Goal: Information Seeking & Learning: Learn about a topic

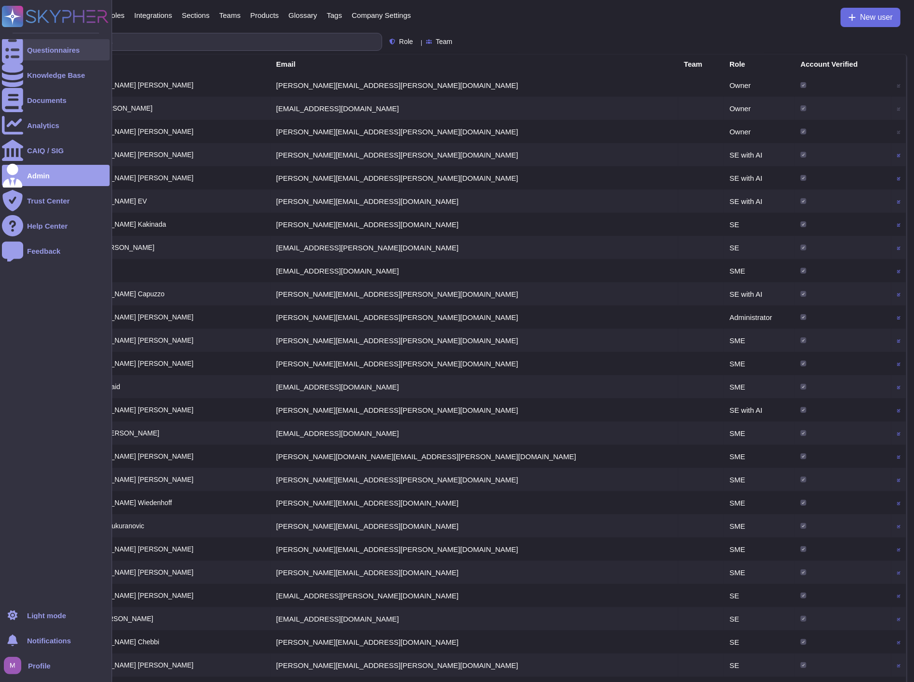
click at [58, 46] on div "Questionnaires" at bounding box center [53, 49] width 53 height 7
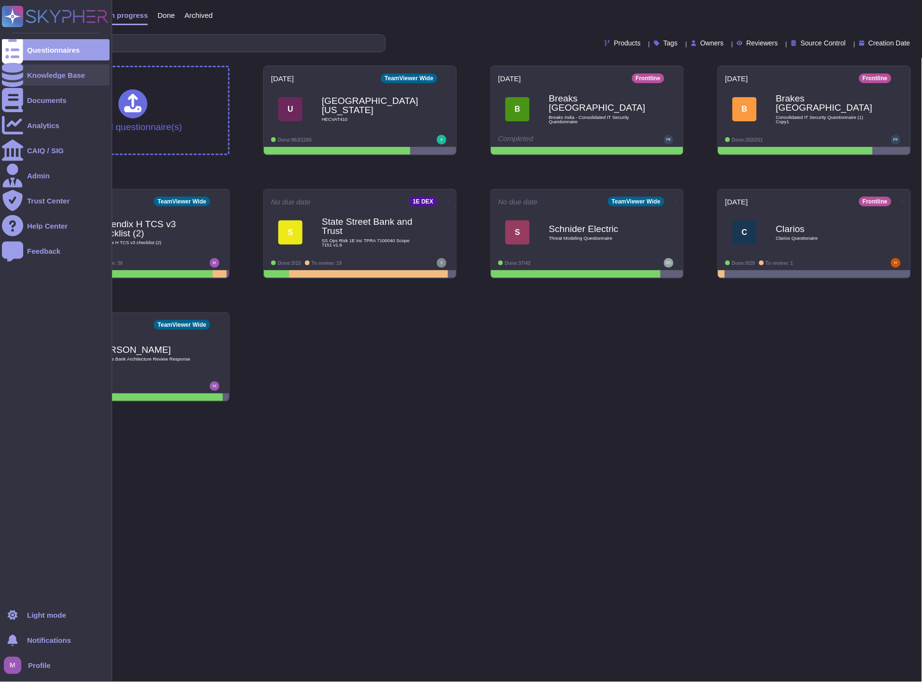
click at [61, 82] on div "Knowledge Base" at bounding box center [56, 74] width 108 height 21
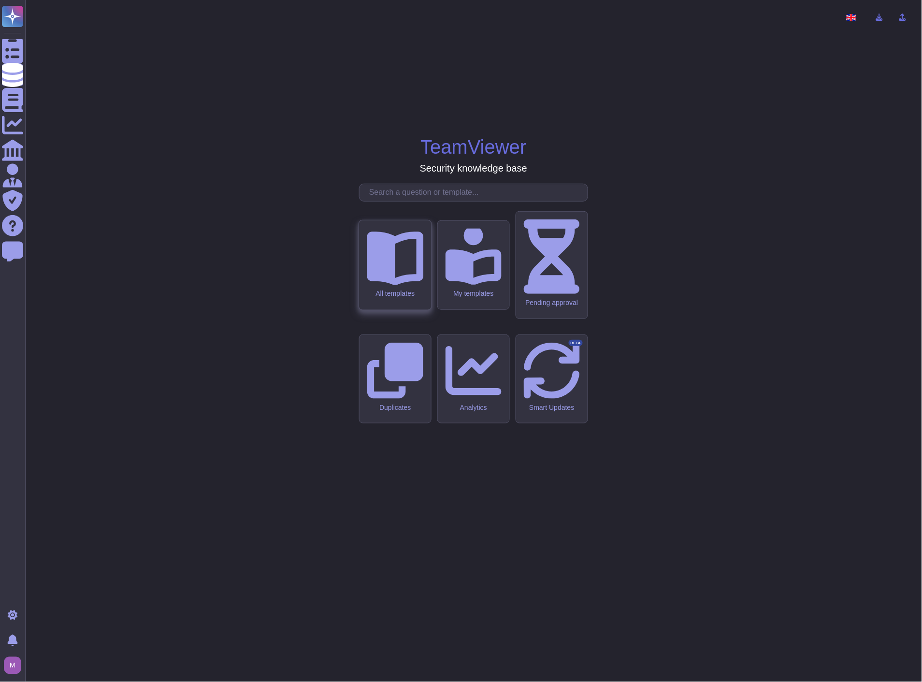
click at [407, 285] on icon at bounding box center [395, 256] width 57 height 57
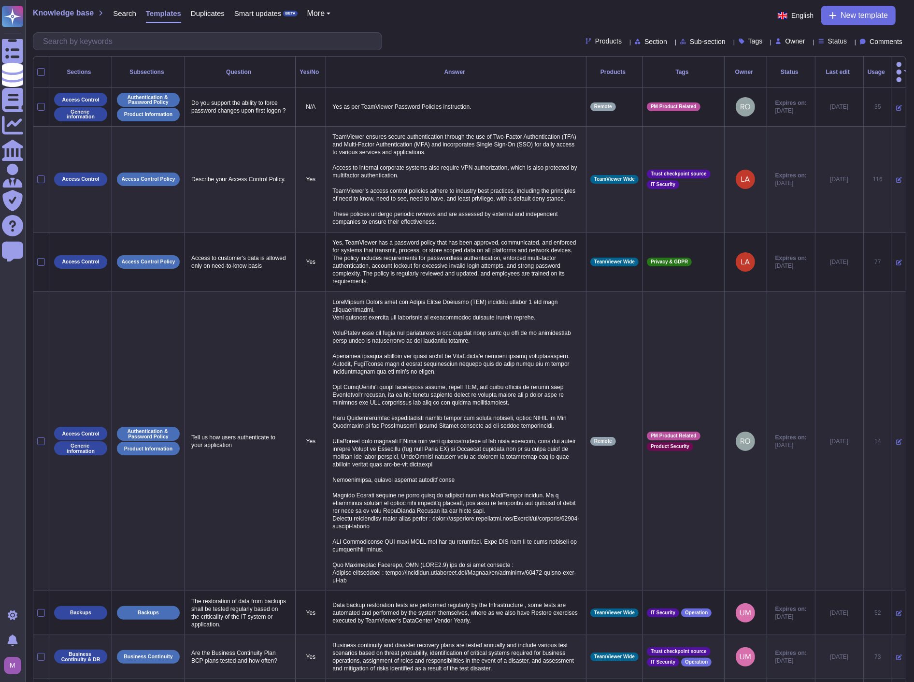
click at [828, 38] on span "Status" at bounding box center [837, 41] width 19 height 7
click at [849, 83] on div "Expire soon" at bounding box center [868, 89] width 81 height 22
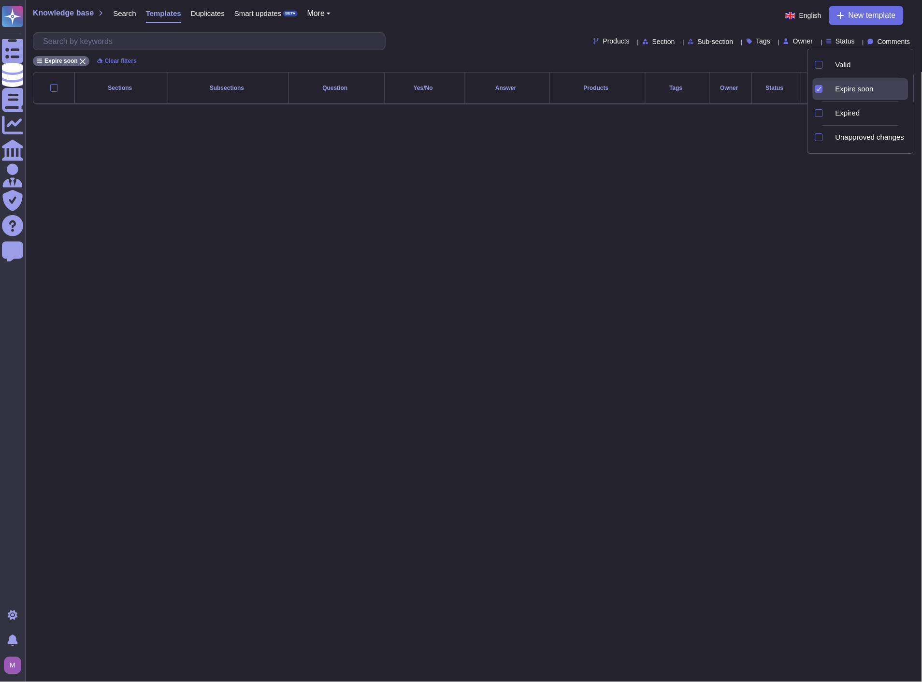
click at [849, 83] on div "Expire soon" at bounding box center [868, 89] width 81 height 22
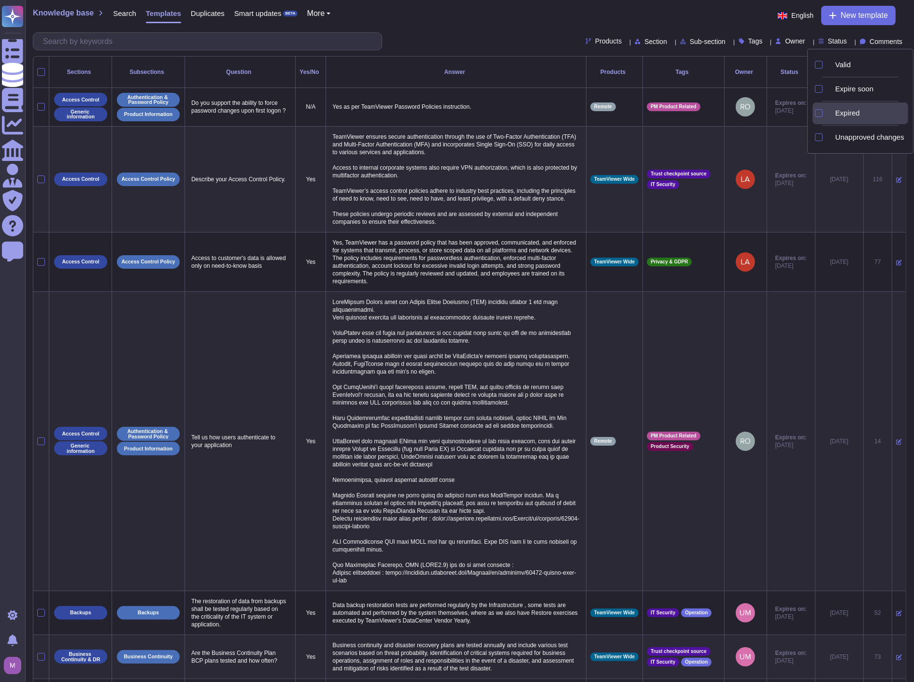
click at [844, 107] on div "Expired" at bounding box center [868, 113] width 81 height 22
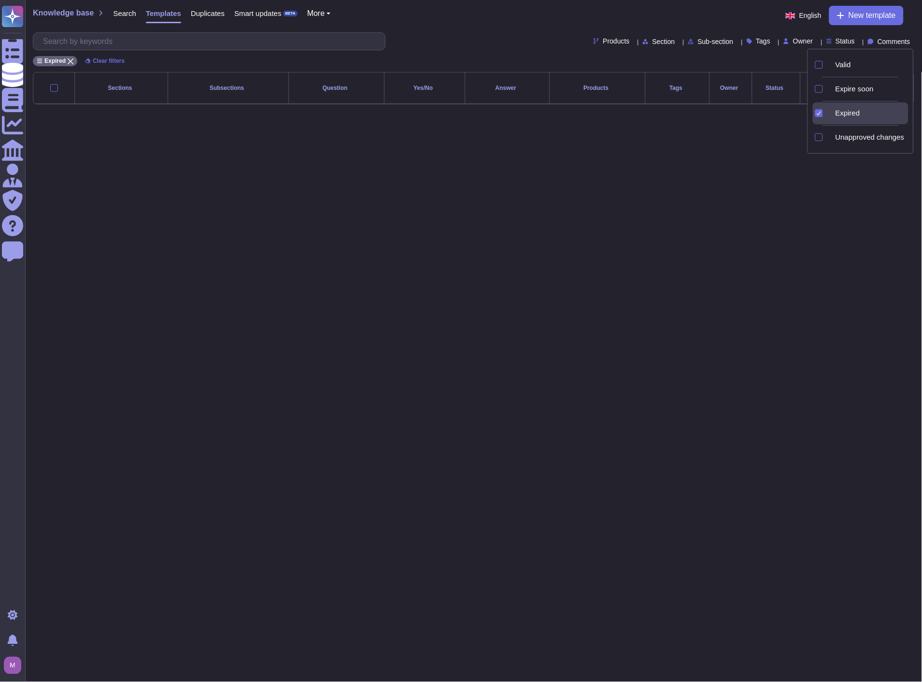
click at [844, 107] on div "Expired" at bounding box center [868, 113] width 81 height 22
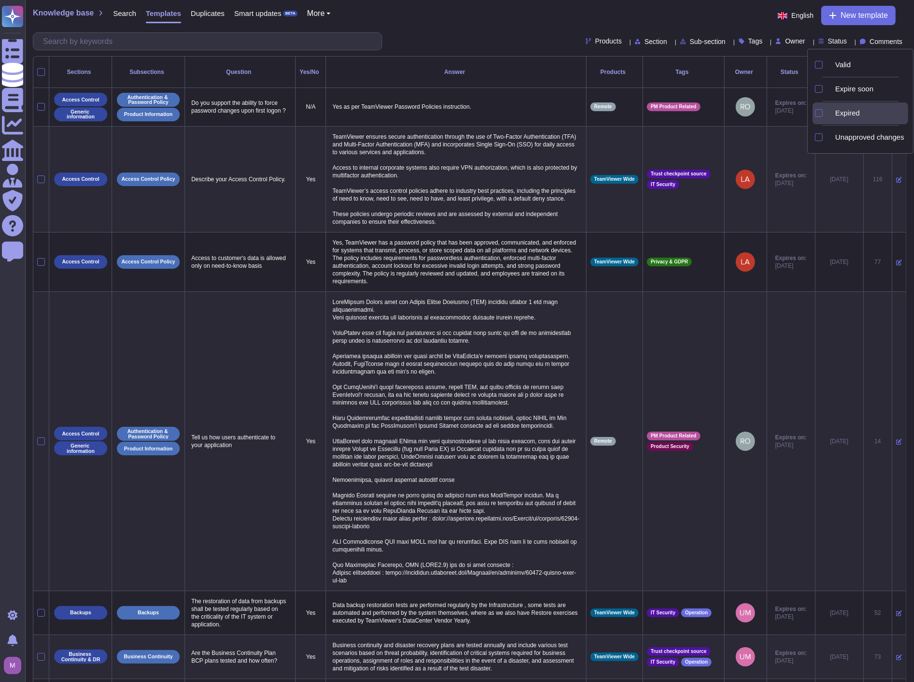
click at [813, 118] on div at bounding box center [818, 113] width 10 height 22
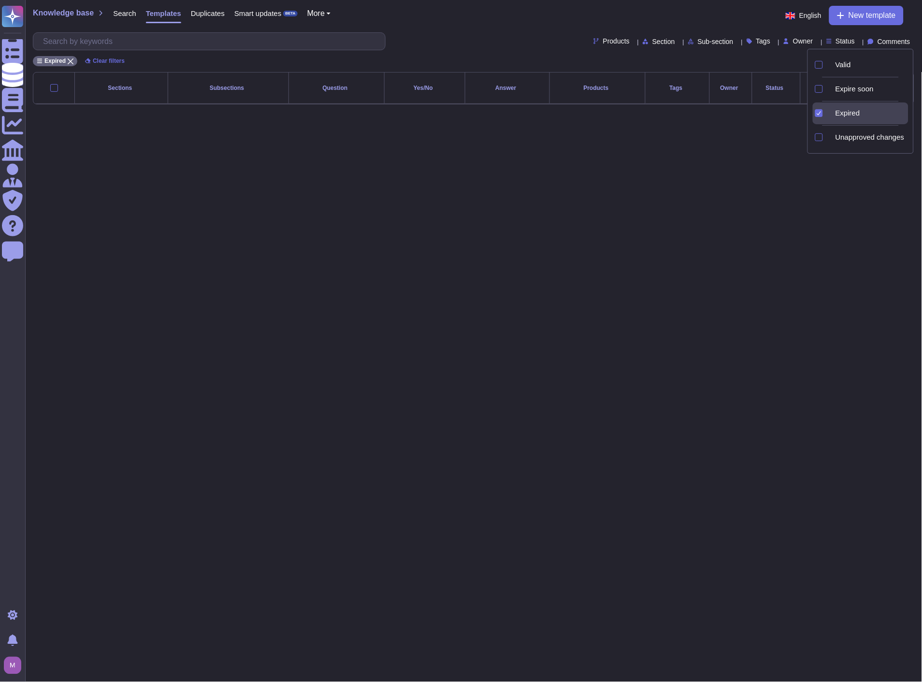
click at [813, 118] on div at bounding box center [818, 113] width 10 height 22
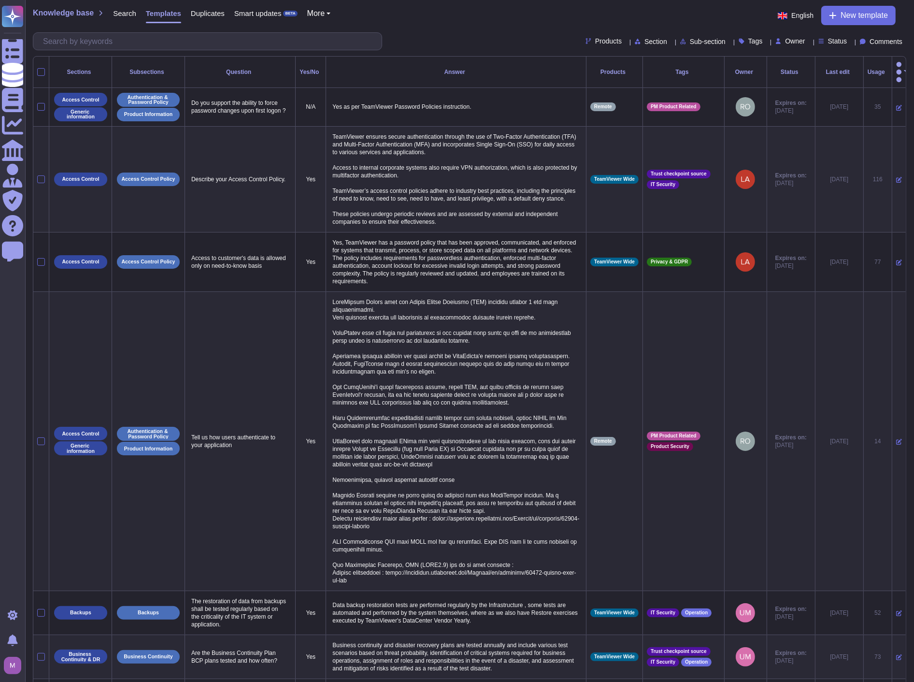
click at [355, 17] on div "Knowledge base Search Templates Duplicates Smart updates BETA More English New …" at bounding box center [470, 15] width 874 height 19
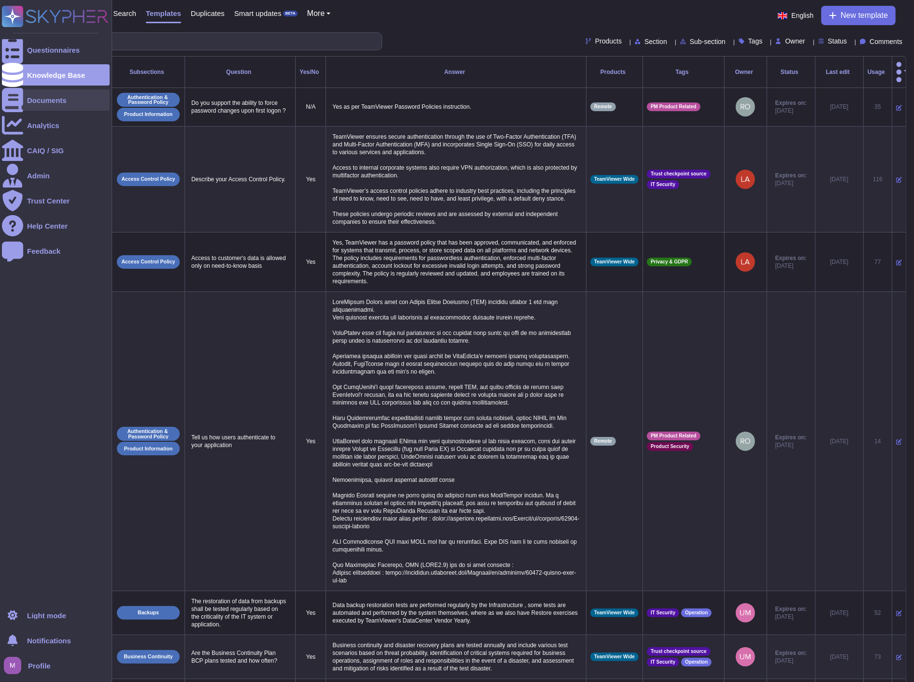
click at [12, 100] on icon at bounding box center [12, 100] width 21 height 24
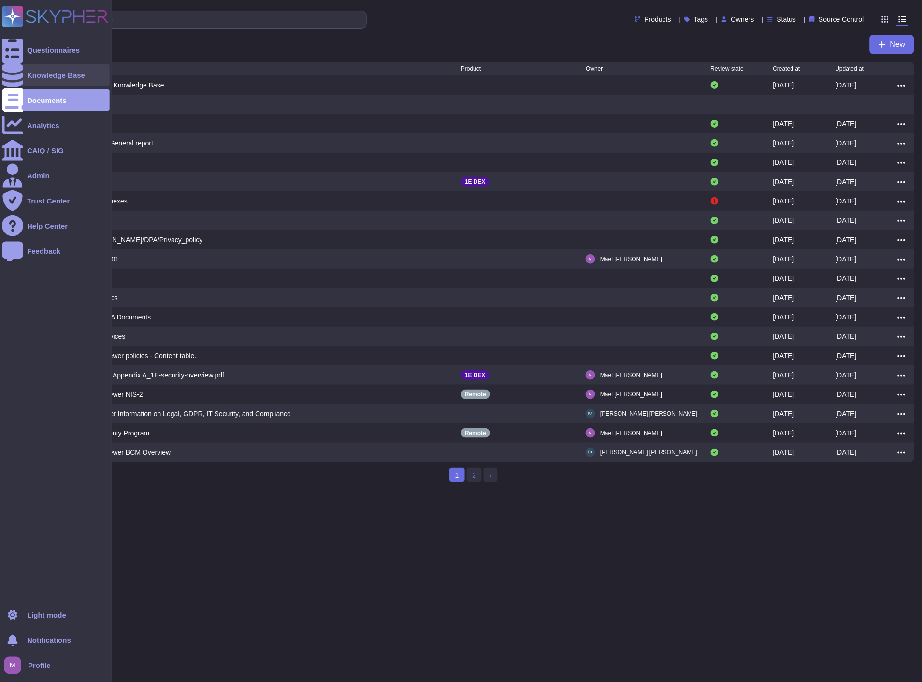
click at [43, 79] on div "Knowledge Base" at bounding box center [56, 74] width 108 height 21
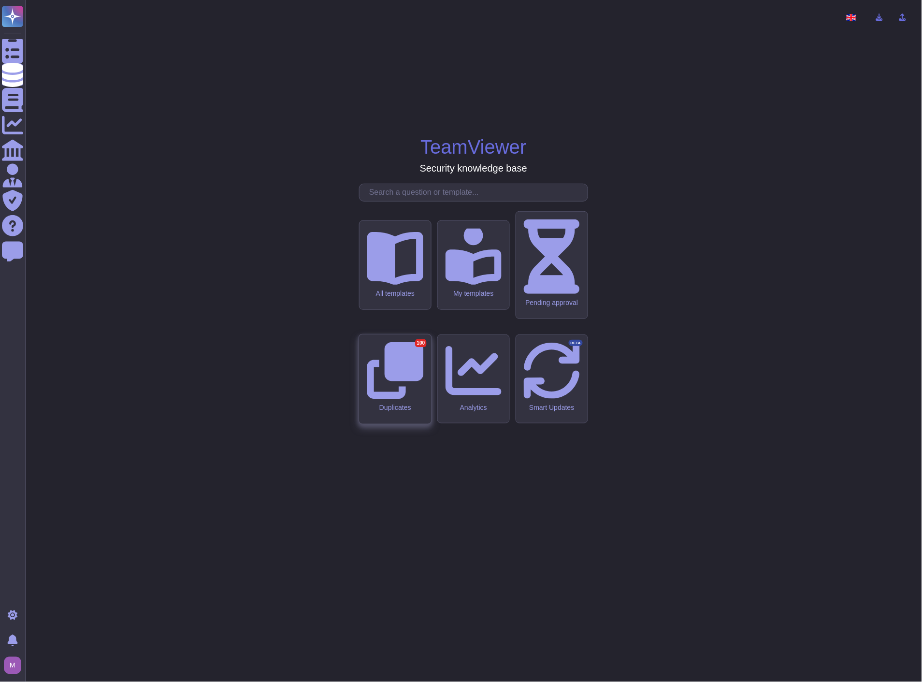
click at [402, 371] on icon at bounding box center [395, 370] width 57 height 57
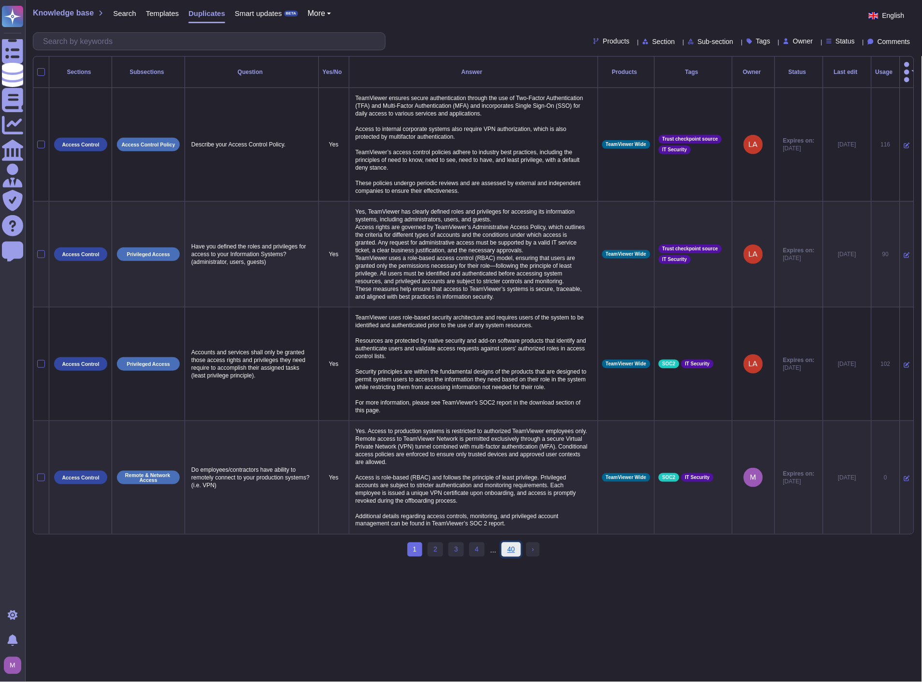
click at [512, 554] on link "40" at bounding box center [511, 549] width 19 height 14
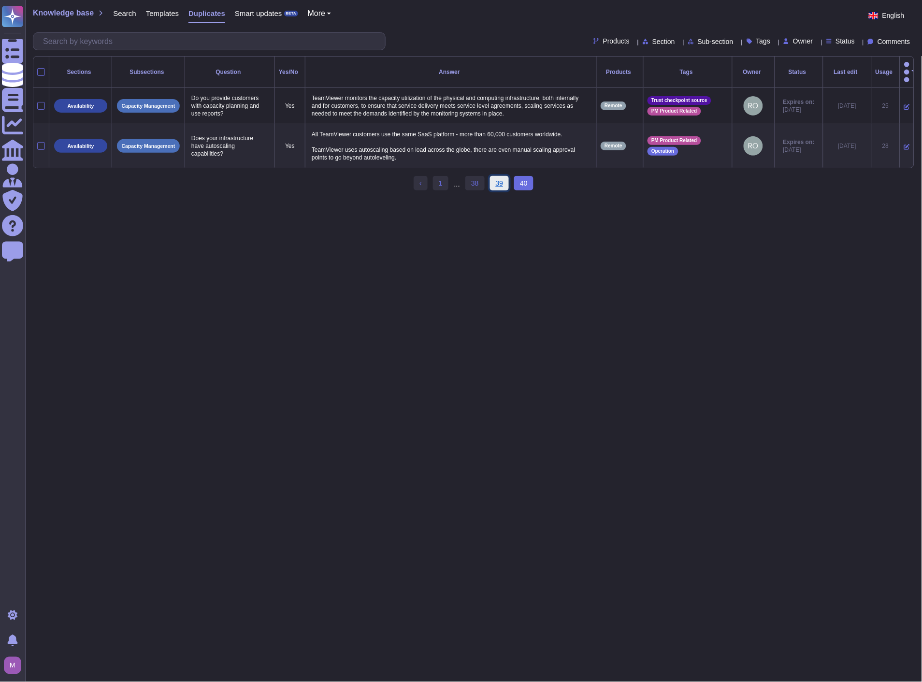
click at [496, 183] on link "39" at bounding box center [499, 183] width 19 height 14
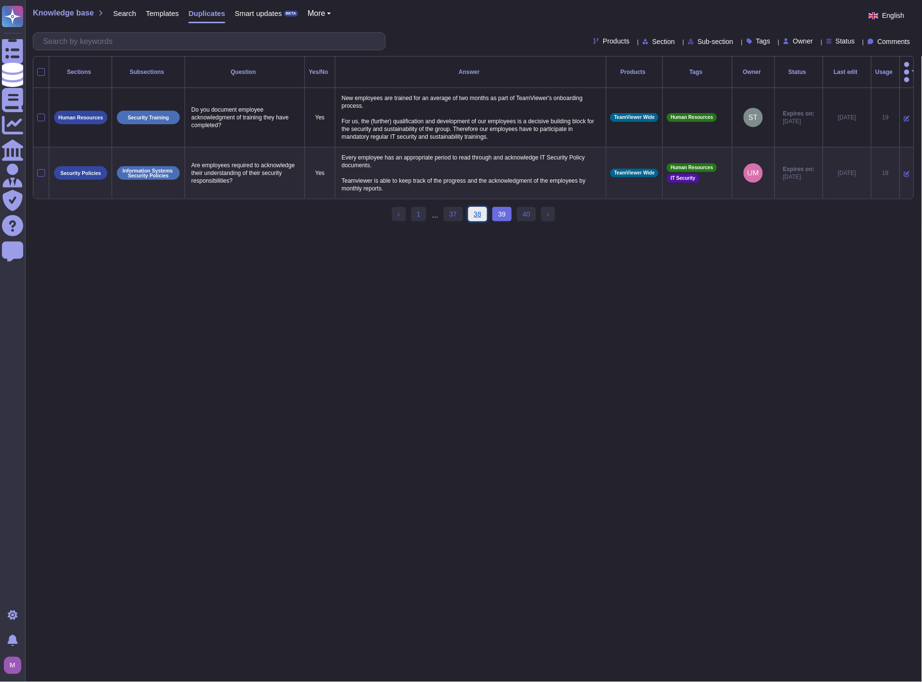
click at [479, 210] on link "38" at bounding box center [477, 214] width 19 height 14
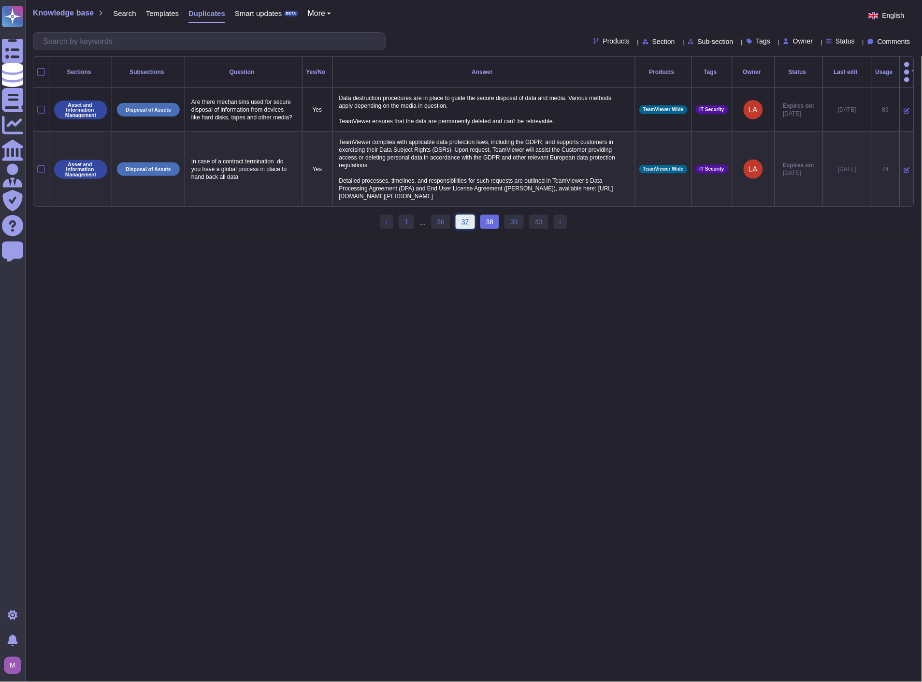
click at [459, 224] on link "37" at bounding box center [465, 222] width 19 height 14
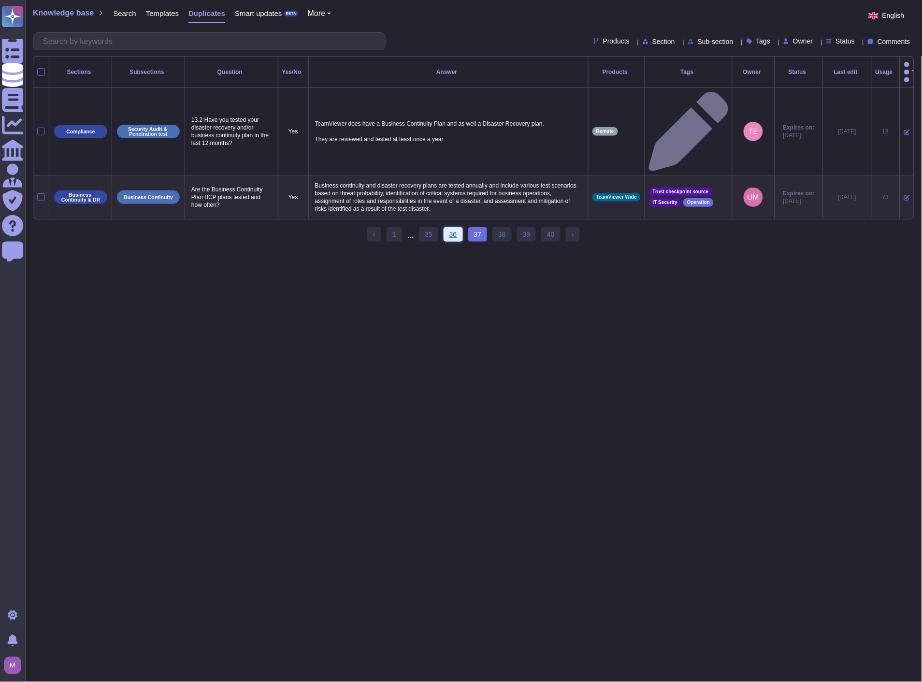
click at [455, 227] on link "36" at bounding box center [453, 234] width 19 height 14
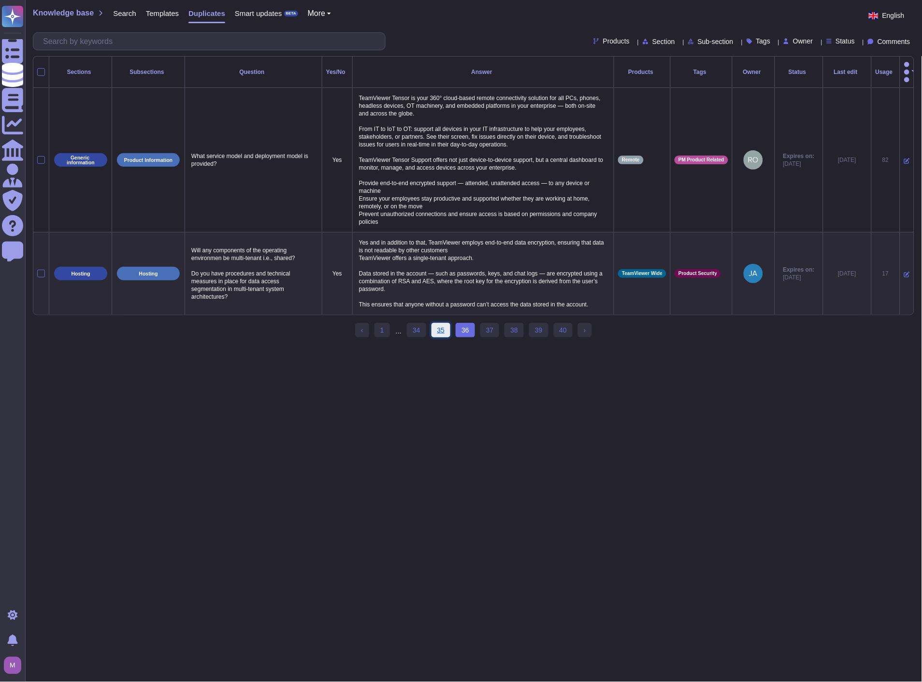
click at [439, 327] on link "35" at bounding box center [440, 330] width 19 height 14
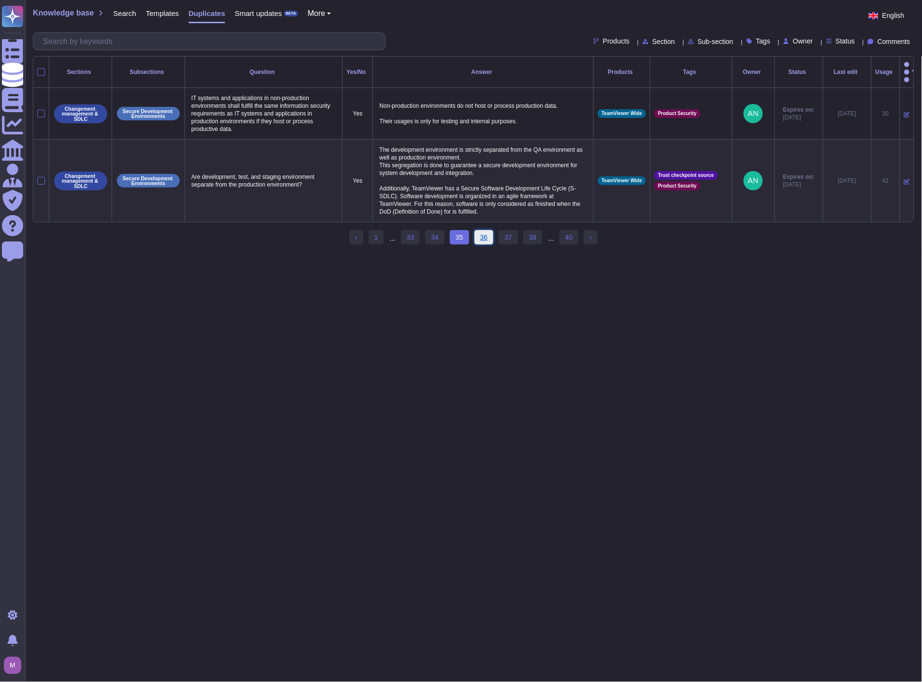
click at [481, 235] on link "36" at bounding box center [483, 237] width 19 height 14
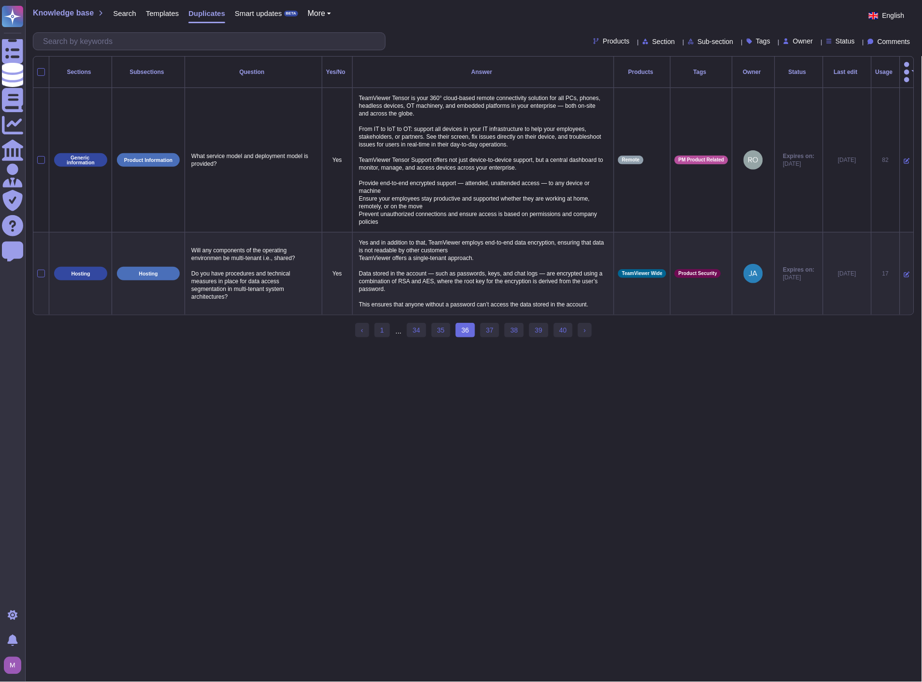
click at [500, 327] on ul "‹ Previous 1 ... 34 35 36 (current) 37 38 39 40 › Next" at bounding box center [473, 330] width 237 height 15
click at [497, 328] on link "37" at bounding box center [489, 330] width 19 height 14
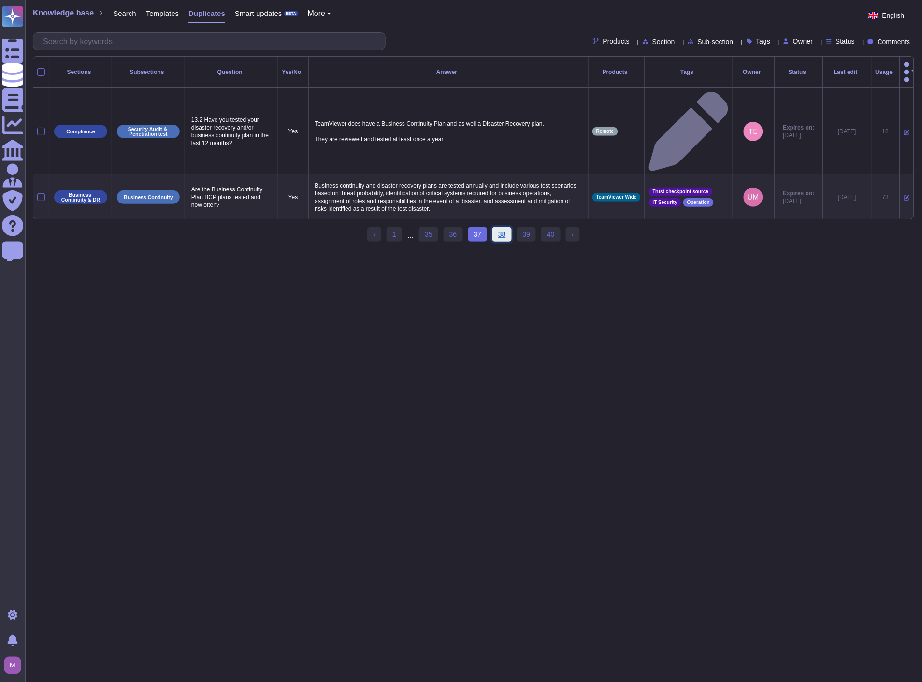
click at [499, 227] on link "38" at bounding box center [501, 234] width 19 height 14
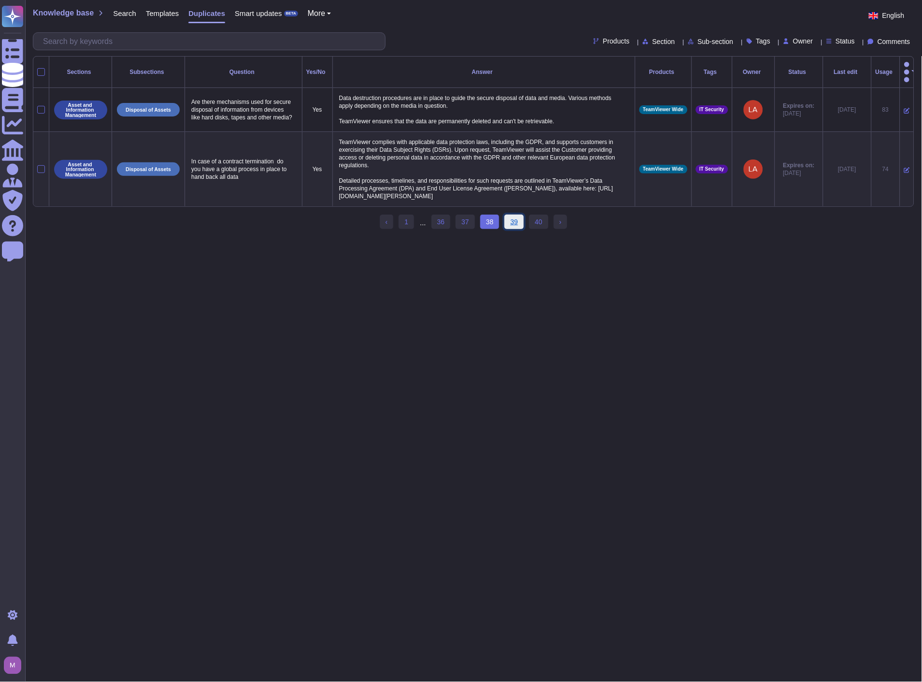
click at [508, 218] on link "39" at bounding box center [513, 222] width 19 height 14
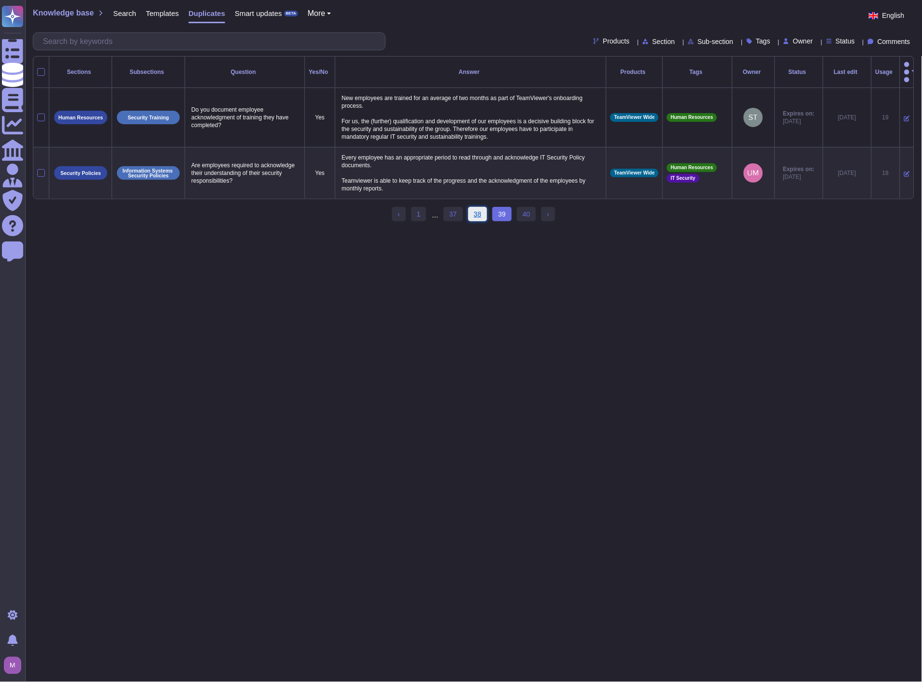
click at [470, 215] on link "38" at bounding box center [477, 214] width 19 height 14
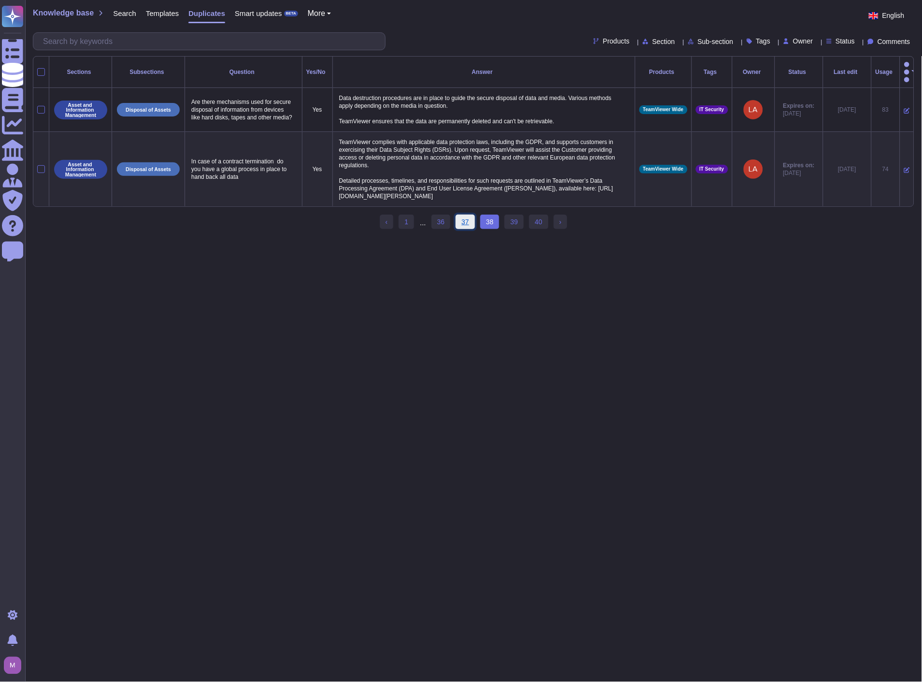
click at [465, 217] on link "37" at bounding box center [465, 222] width 19 height 14
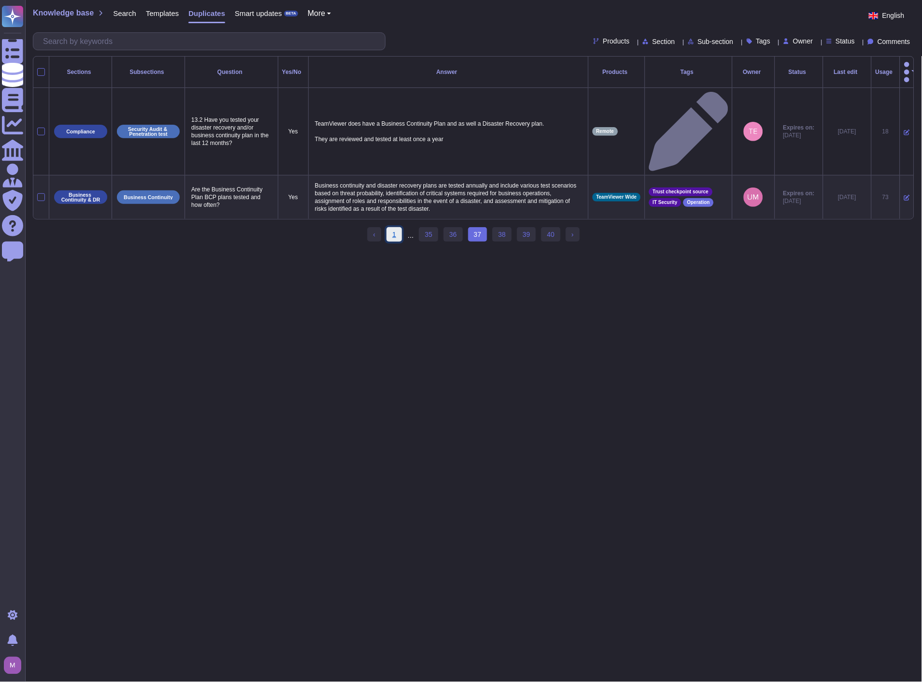
click at [395, 227] on link "1" at bounding box center [394, 234] width 15 height 14
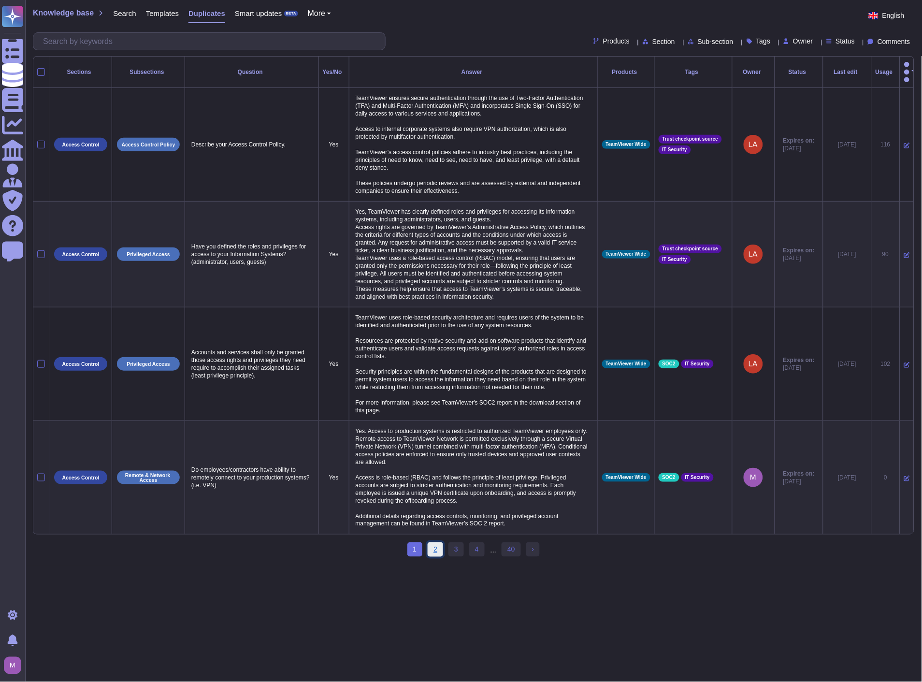
click at [431, 551] on link "2" at bounding box center [435, 549] width 15 height 14
